Goal: Complete application form

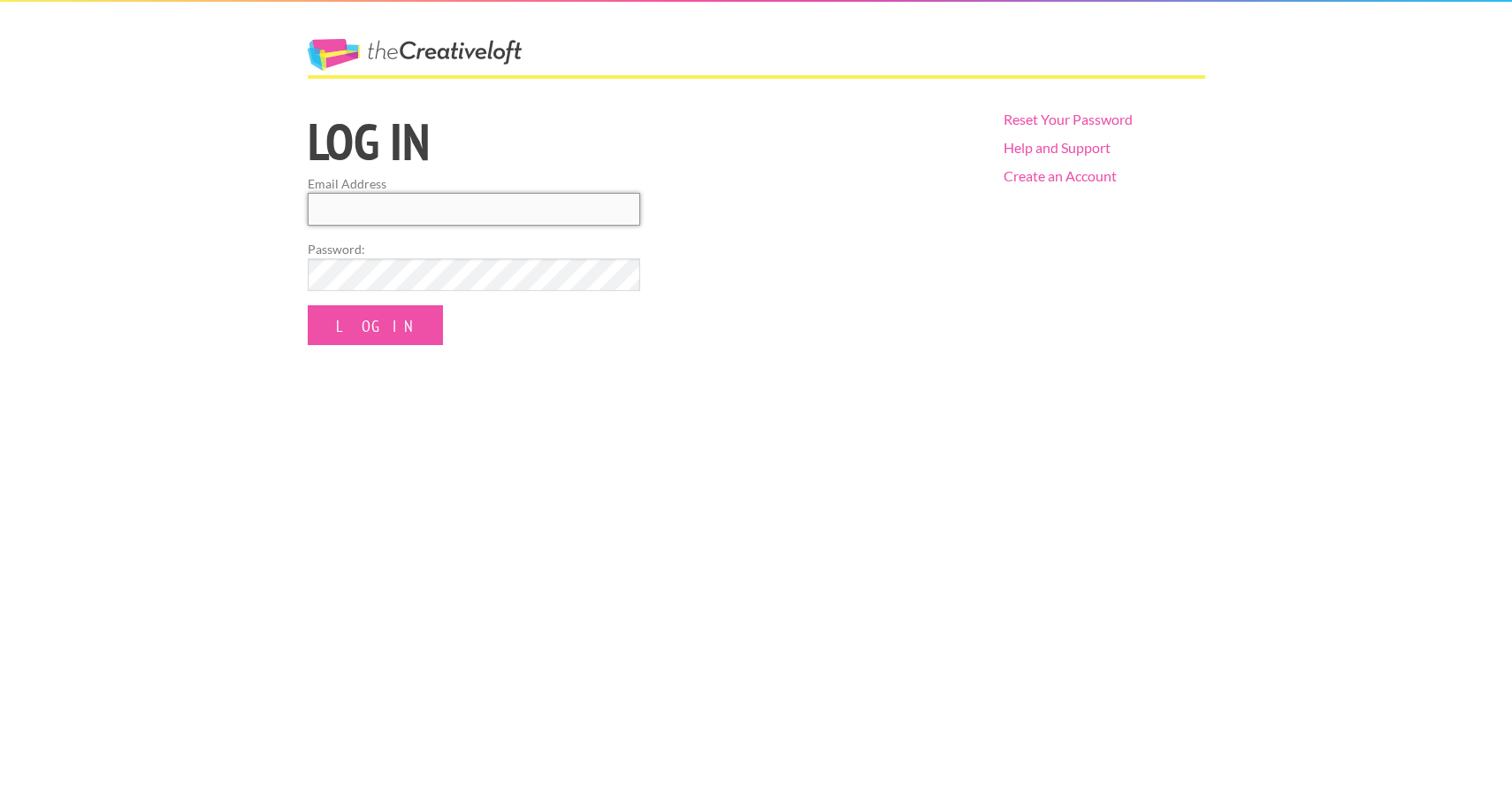
type input "[EMAIL_ADDRESS][DOMAIN_NAME]"
click at [356, 324] on input "Log In" at bounding box center [375, 325] width 135 height 40
